Goal: Information Seeking & Learning: Learn about a topic

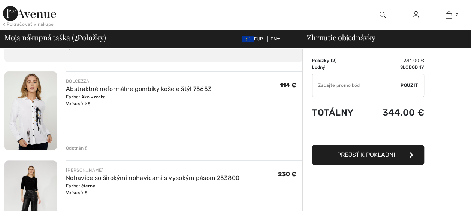
scroll to position [75, 0]
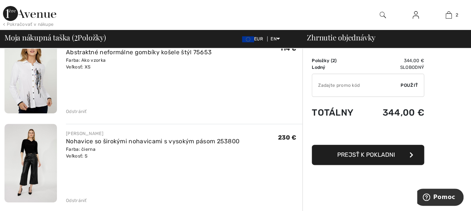
click at [70, 109] on div "Odstrániť" at bounding box center [76, 111] width 21 height 7
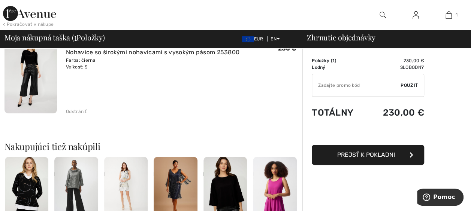
scroll to position [66, 0]
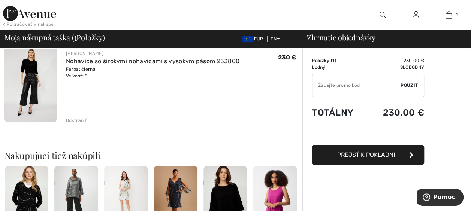
click at [30, 79] on img at bounding box center [30, 83] width 52 height 79
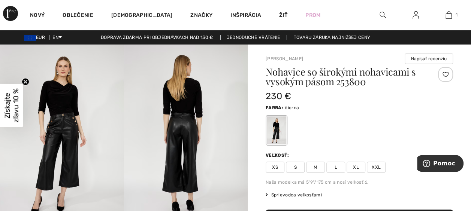
click at [184, 142] on img at bounding box center [186, 138] width 124 height 186
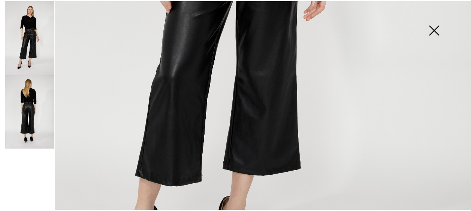
scroll to position [449, 0]
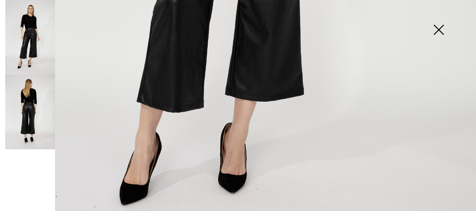
click at [446, 31] on img at bounding box center [438, 30] width 37 height 39
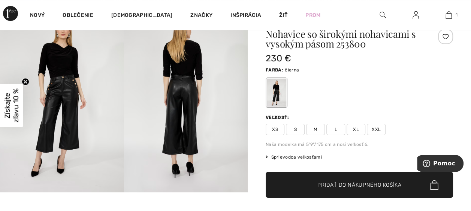
scroll to position [75, 0]
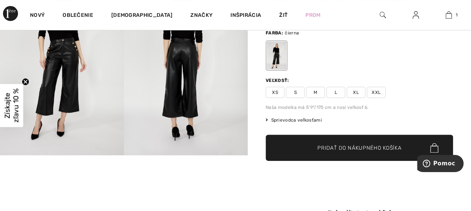
click at [293, 119] on font "Sprievodca veľkosťami" at bounding box center [296, 120] width 51 height 5
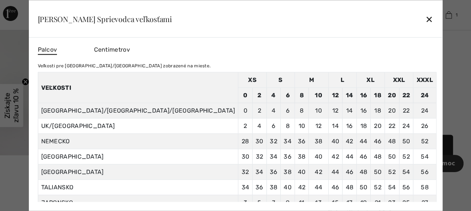
click at [425, 16] on div "✕" at bounding box center [429, 19] width 8 height 16
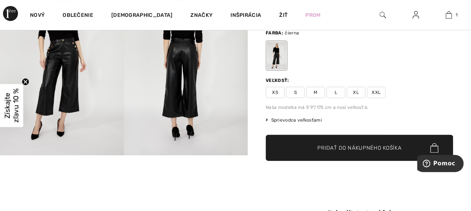
scroll to position [112, 0]
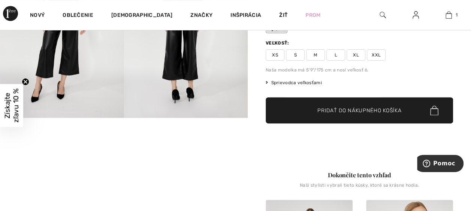
click at [281, 81] on font "Sprievodca veľkosťami" at bounding box center [296, 82] width 51 height 5
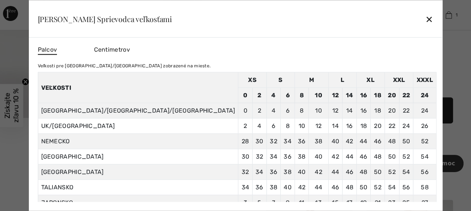
click at [425, 18] on div "✕" at bounding box center [429, 19] width 8 height 16
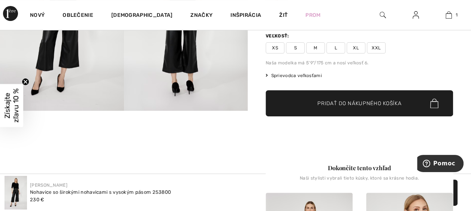
scroll to position [37, 0]
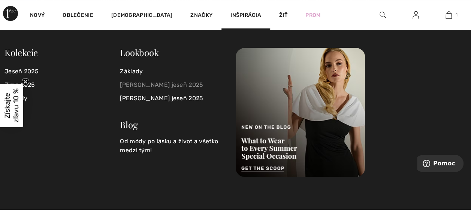
click at [158, 83] on link "[PERSON_NAME] jeseň 2025" at bounding box center [173, 84] width 106 height 13
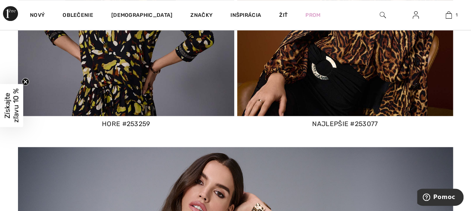
scroll to position [3071, 0]
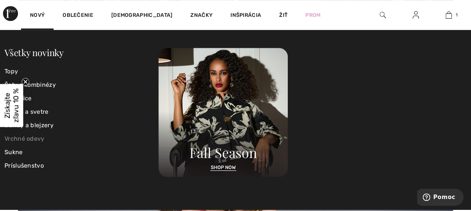
click at [34, 136] on link "Vrchné odevy" at bounding box center [81, 138] width 154 height 13
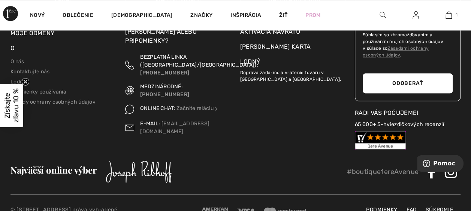
scroll to position [476, 0]
